Goal: Information Seeking & Learning: Check status

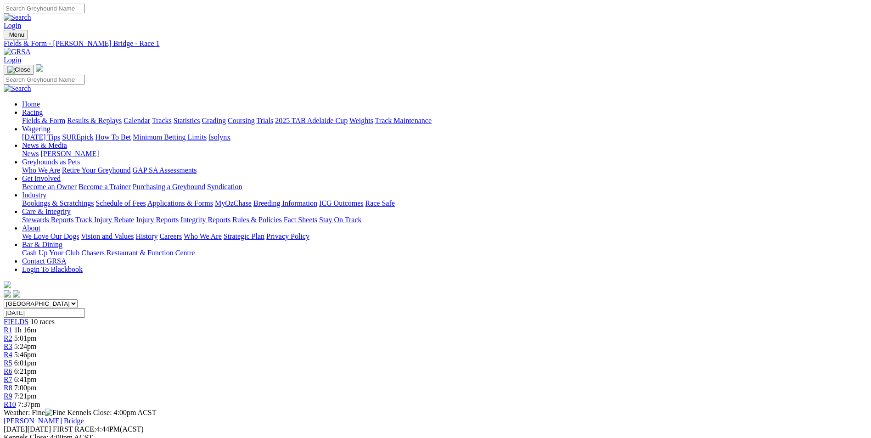
click at [12, 334] on span "R2" at bounding box center [8, 338] width 9 height 8
click at [341, 342] on div "R3 5 7 8 2" at bounding box center [436, 346] width 864 height 8
click at [52, 438] on link "Stewards Report" at bounding box center [28, 446] width 49 height 8
